Goal: Download file/media

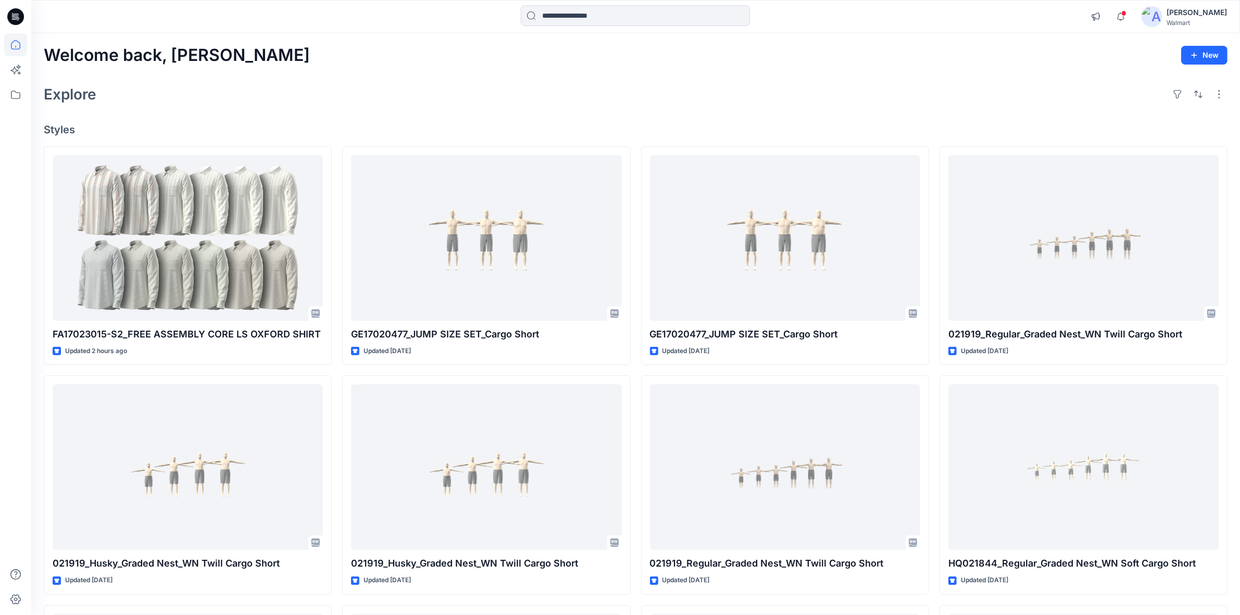
click at [370, 82] on div "Explore" at bounding box center [636, 94] width 1184 height 25
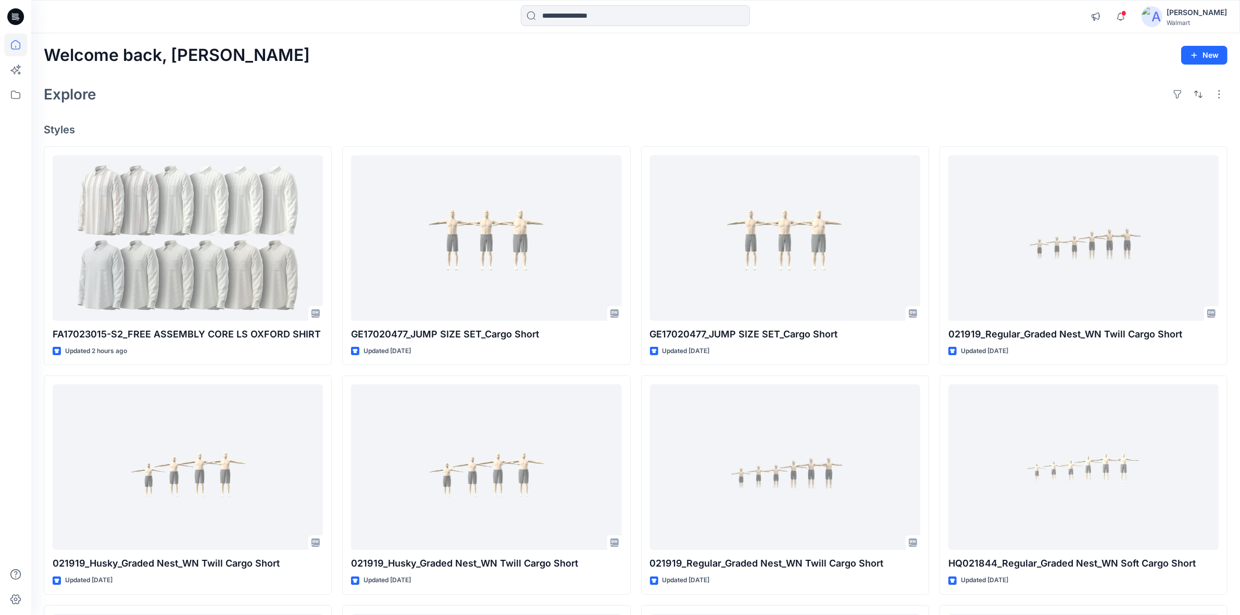
click at [462, 56] on div "Welcome back, Shabbir New" at bounding box center [636, 55] width 1184 height 19
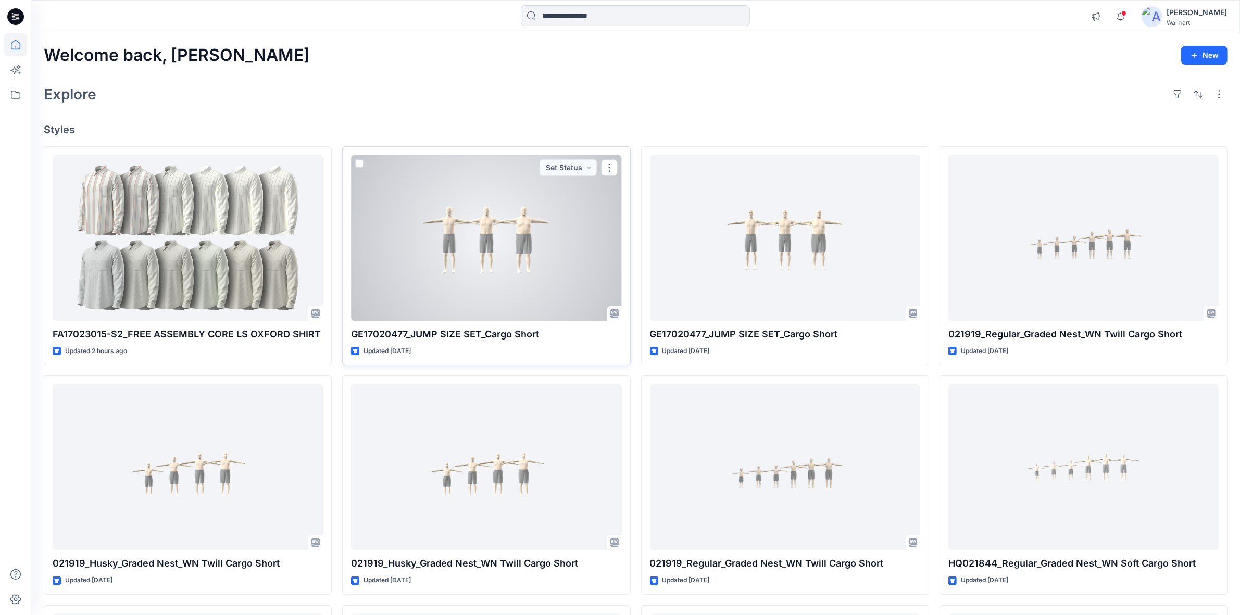
click at [470, 269] on div at bounding box center [486, 238] width 270 height 166
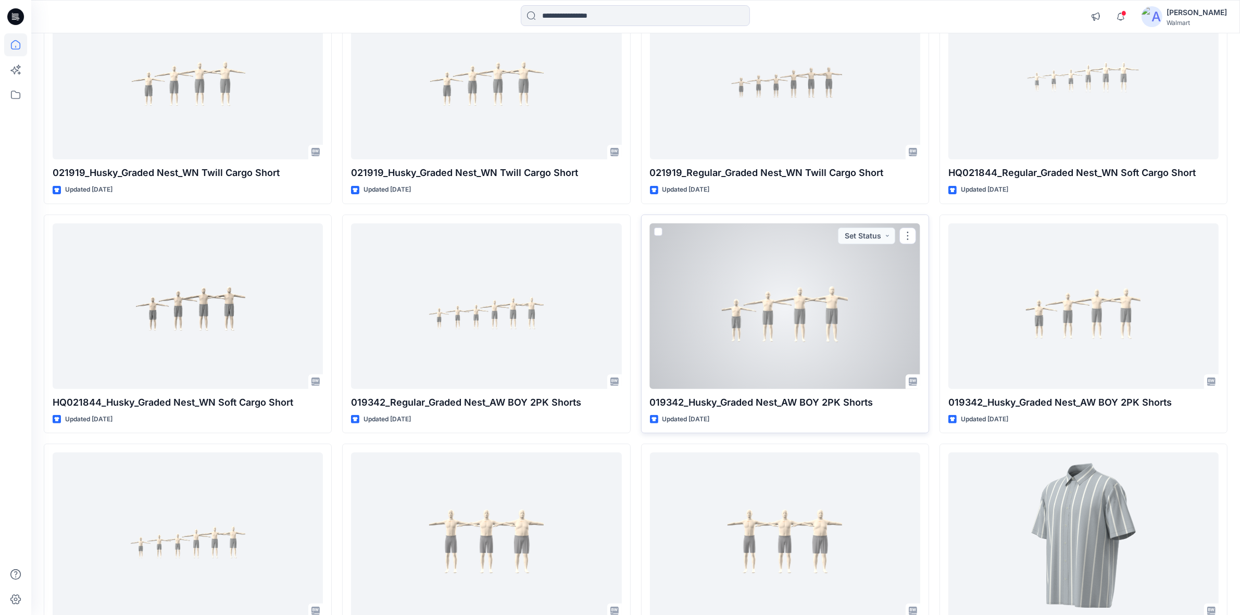
scroll to position [651, 0]
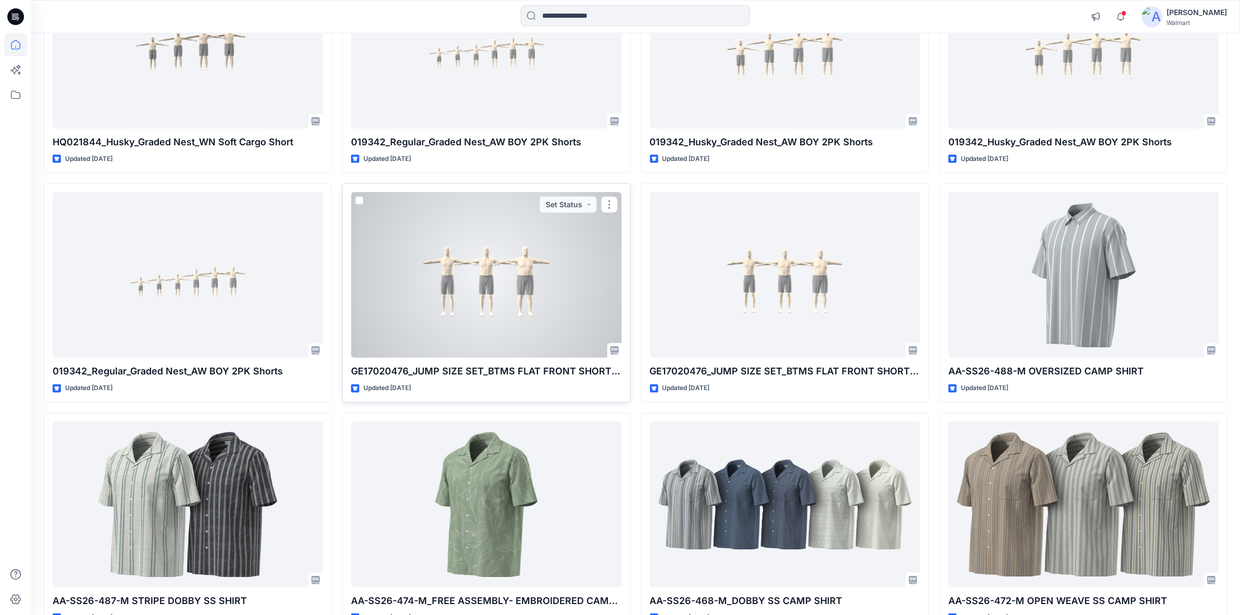
click at [447, 309] on div at bounding box center [486, 275] width 270 height 166
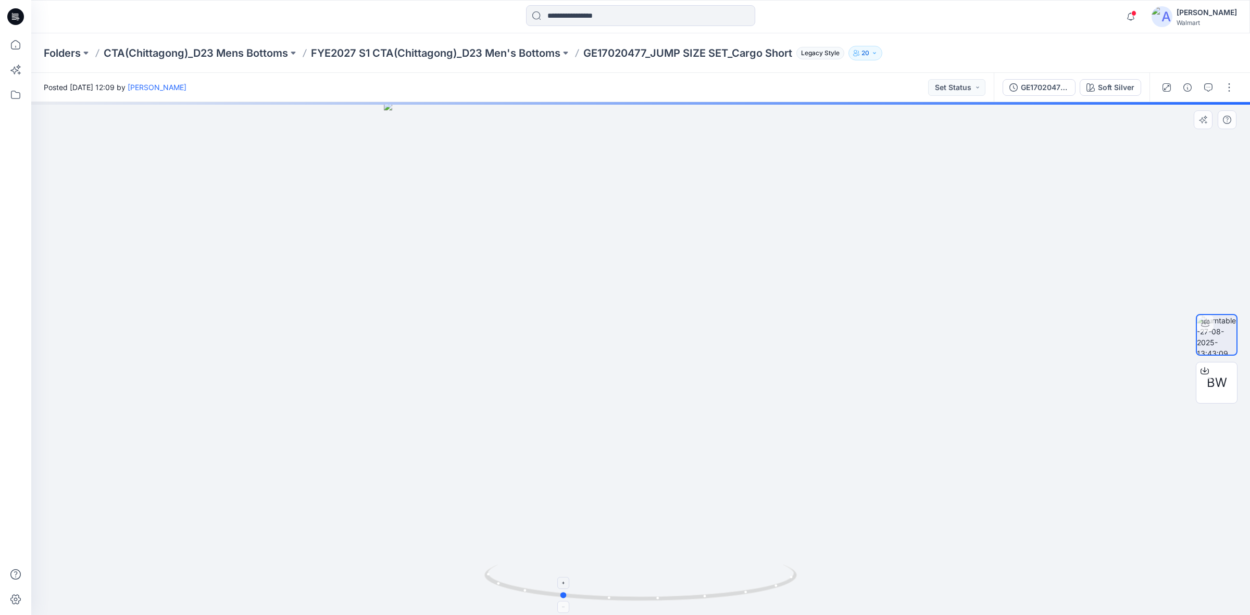
drag, startPoint x: 626, startPoint y: 599, endPoint x: 563, endPoint y: 598, distance: 63.0
click at [563, 598] on circle at bounding box center [563, 595] width 6 height 6
drag, startPoint x: 639, startPoint y: 600, endPoint x: 566, endPoint y: 598, distance: 73.5
click at [566, 598] on icon at bounding box center [641, 583] width 315 height 39
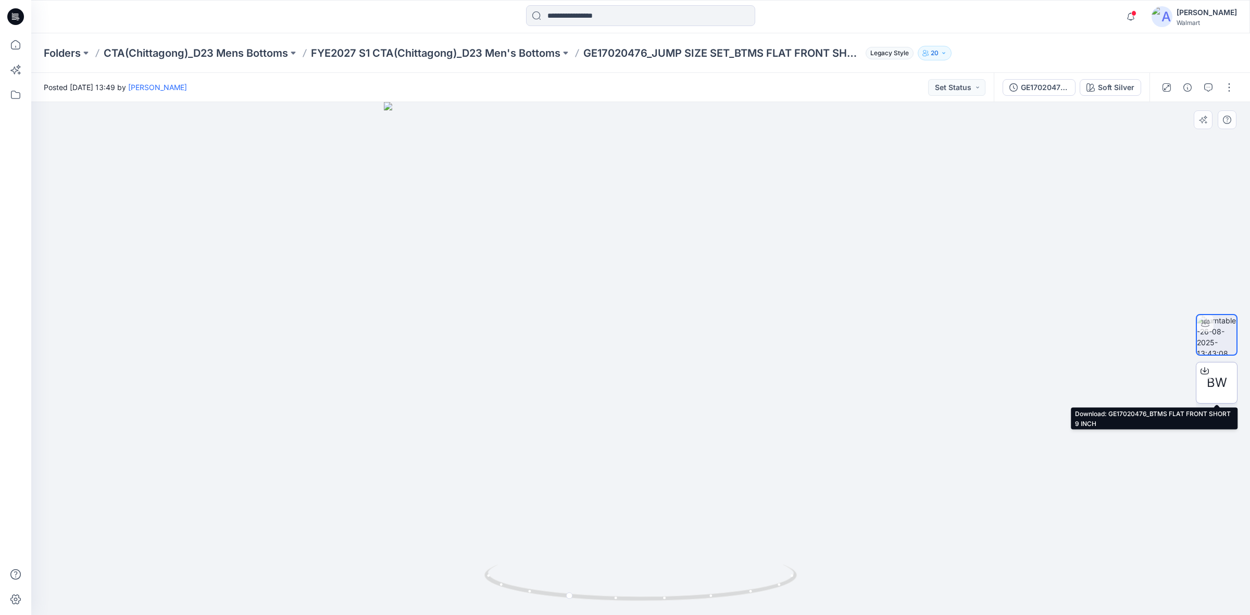
click at [1212, 371] on div at bounding box center [1204, 370] width 17 height 17
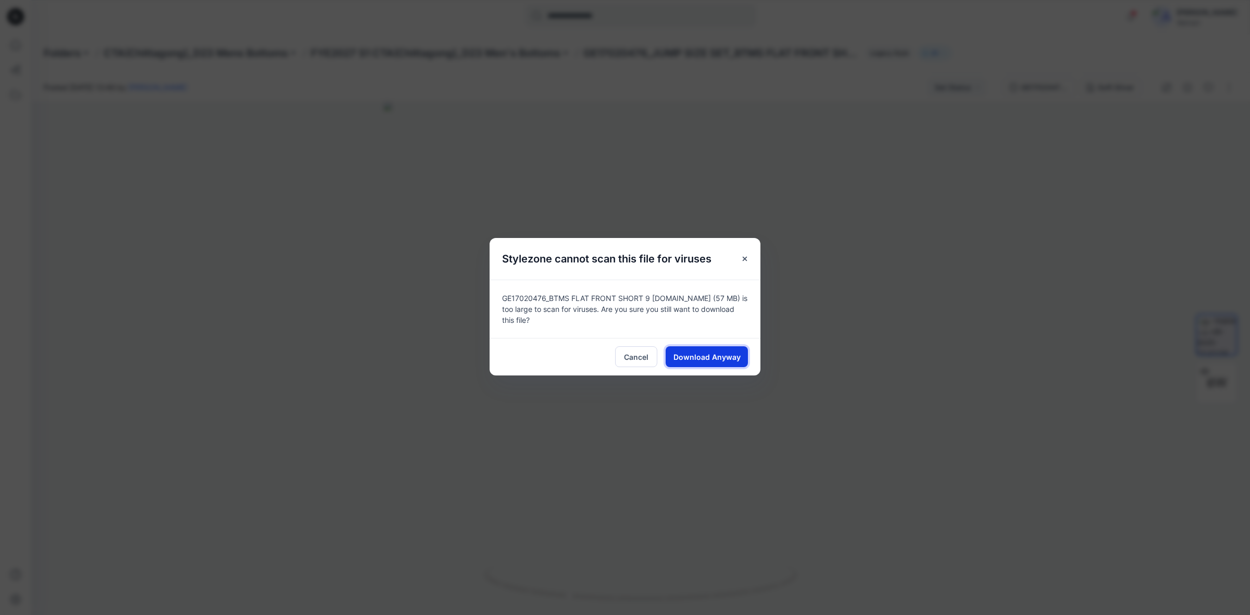
click at [732, 355] on span "Download Anyway" at bounding box center [706, 356] width 67 height 11
